Goal: Find specific page/section: Find specific page/section

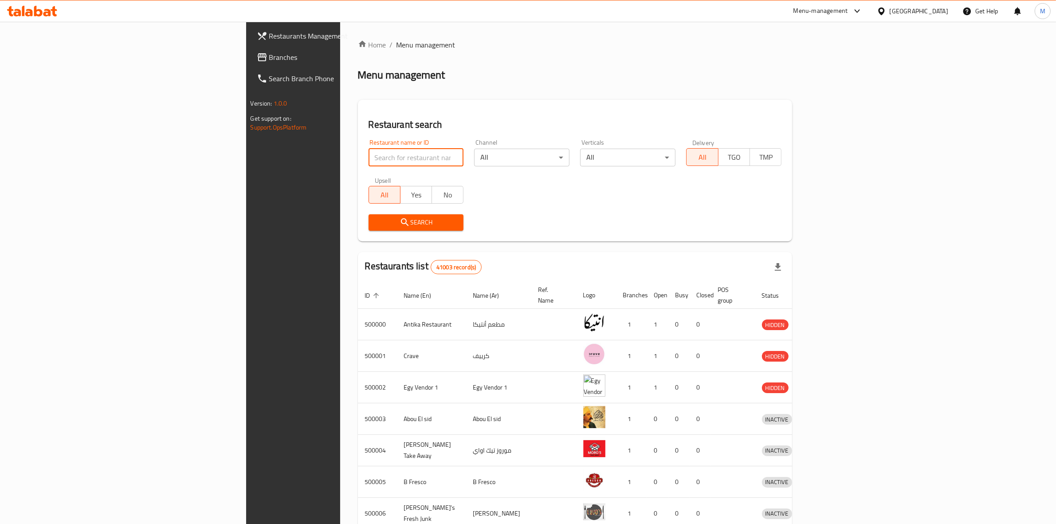
click at [369, 156] on input "search" at bounding box center [416, 158] width 95 height 18
type input "burger king"
click button "Search" at bounding box center [416, 222] width 95 height 16
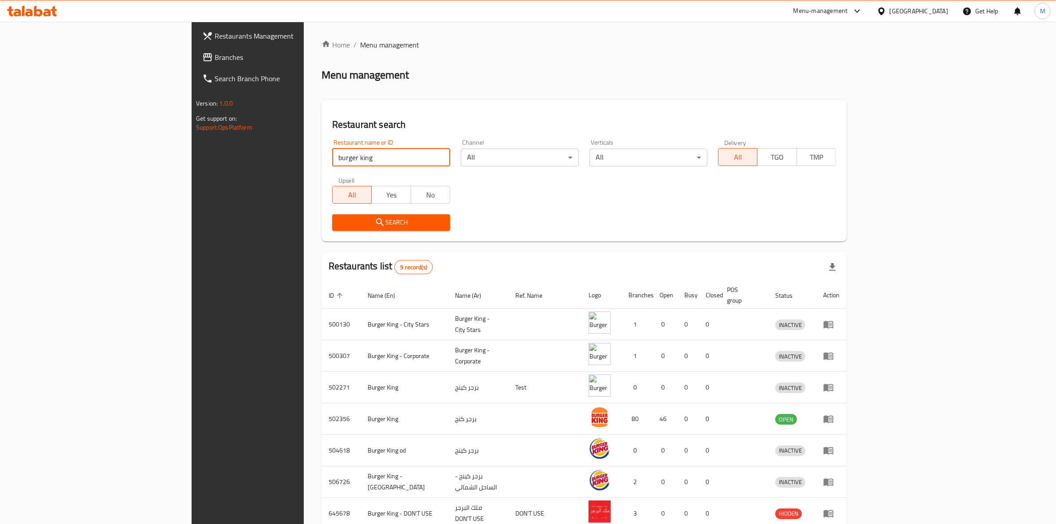
scroll to position [106, 0]
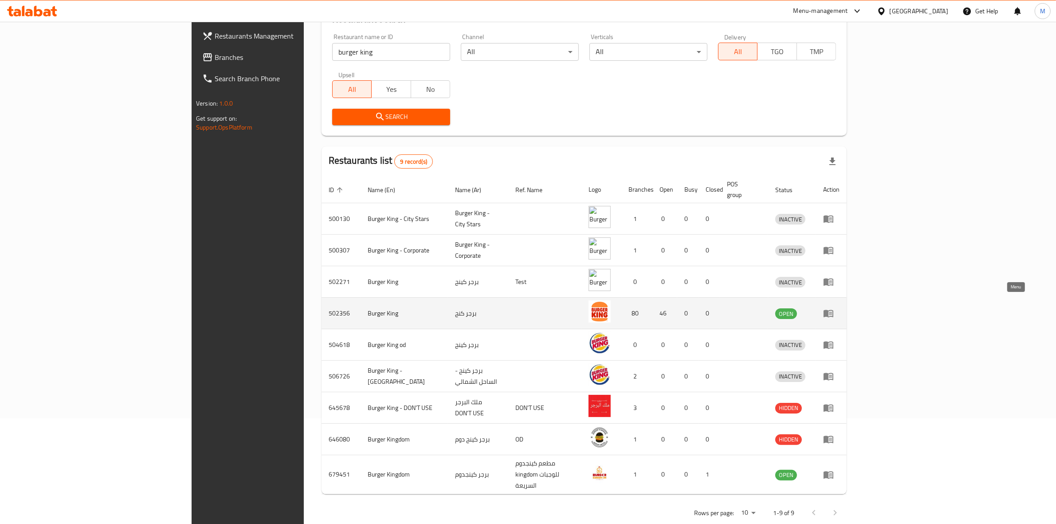
click at [834, 308] on icon "enhanced table" at bounding box center [828, 313] width 11 height 11
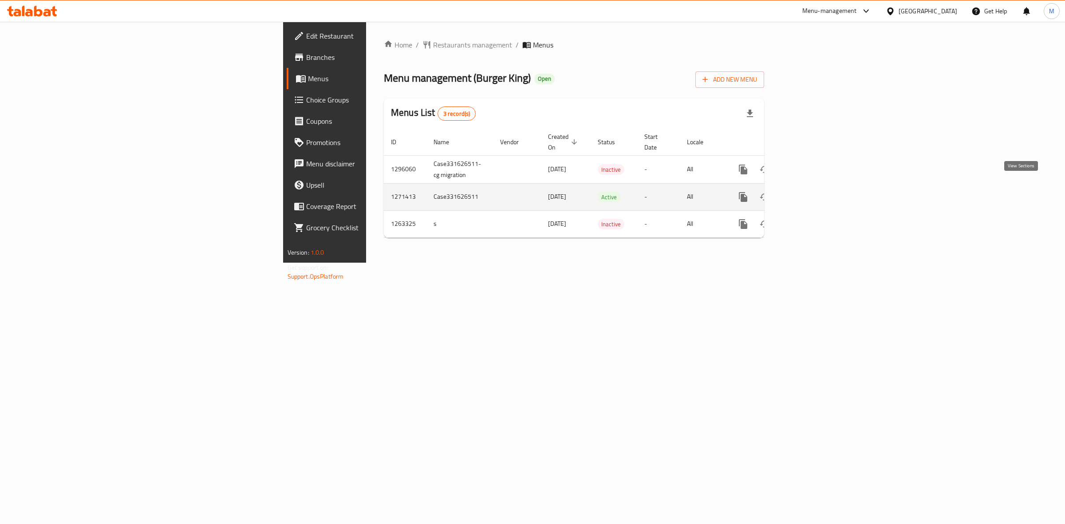
click at [812, 192] on icon "enhanced table" at bounding box center [807, 197] width 11 height 11
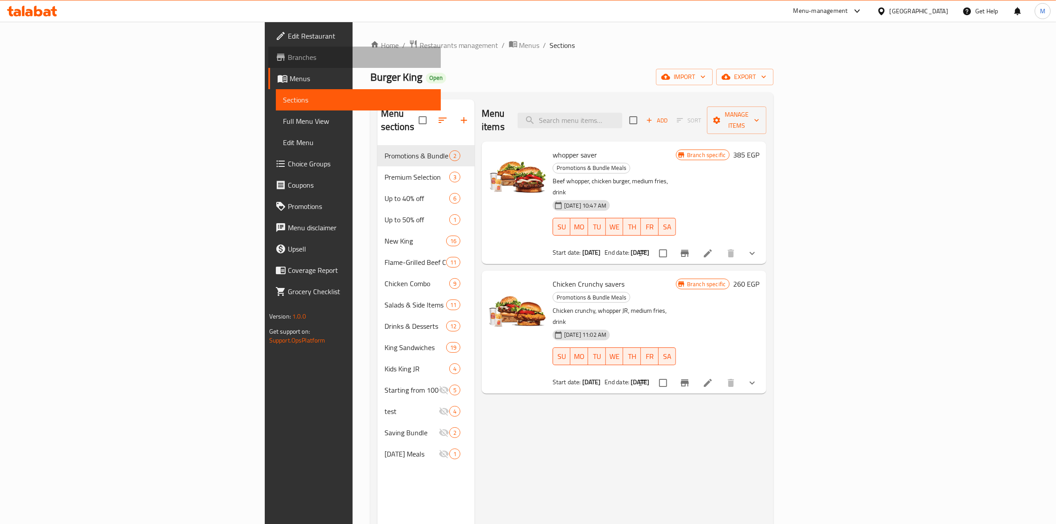
click at [288, 55] on span "Branches" at bounding box center [361, 57] width 146 height 11
